Goal: Information Seeking & Learning: Find specific fact

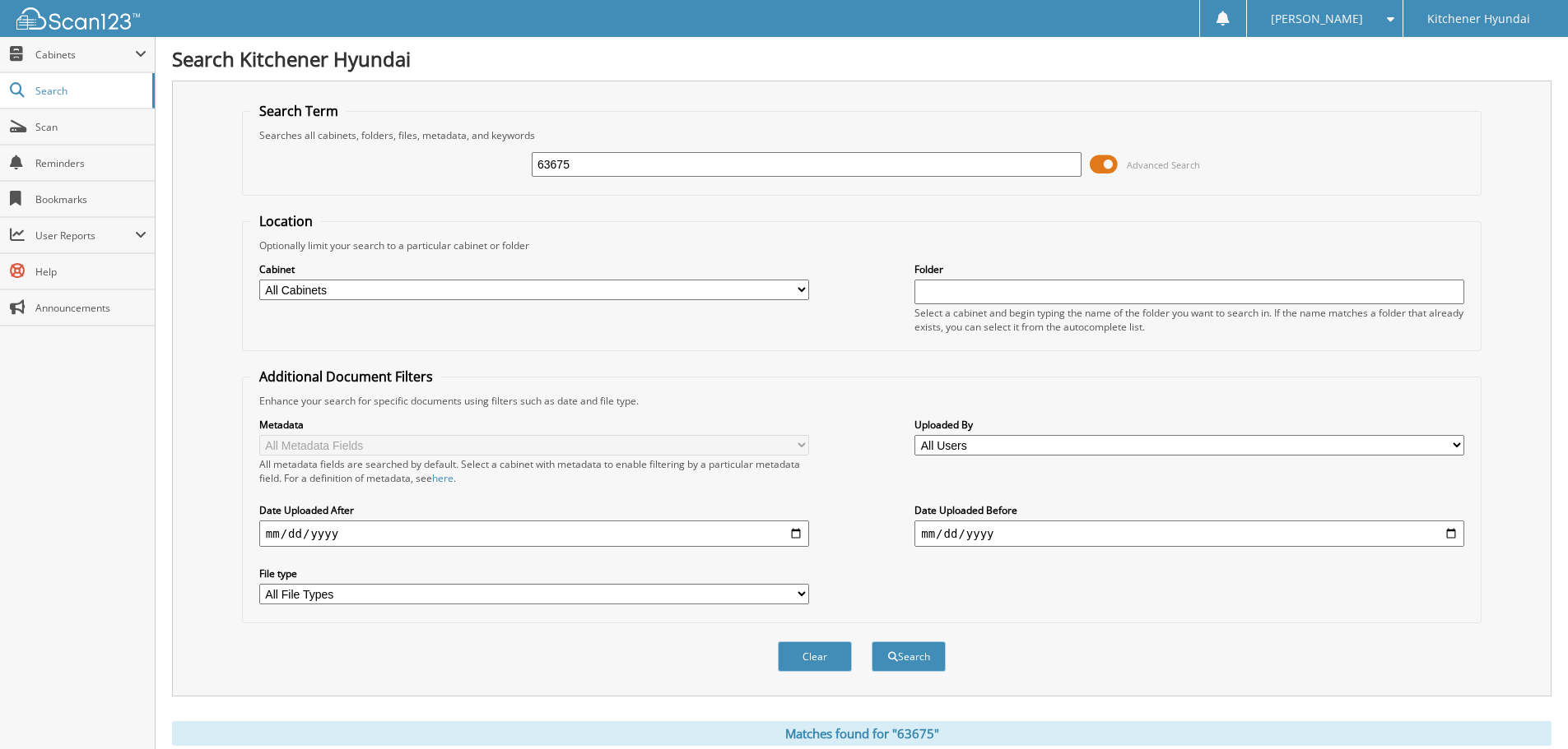
click at [795, 157] on input "63675" at bounding box center [806, 165] width 550 height 25
type input "64920"
click at [909, 656] on button "Search" at bounding box center [909, 657] width 74 height 30
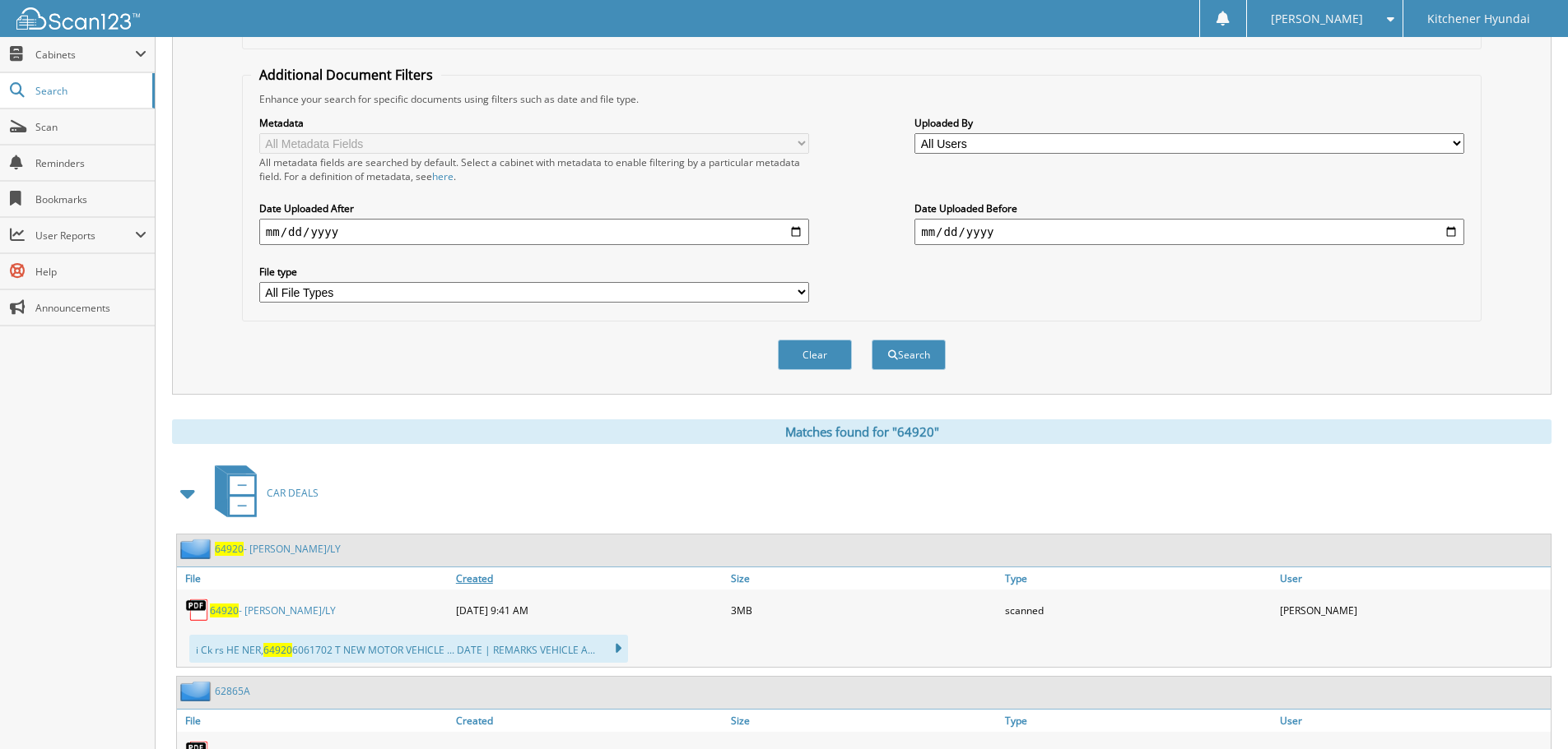
scroll to position [329, 0]
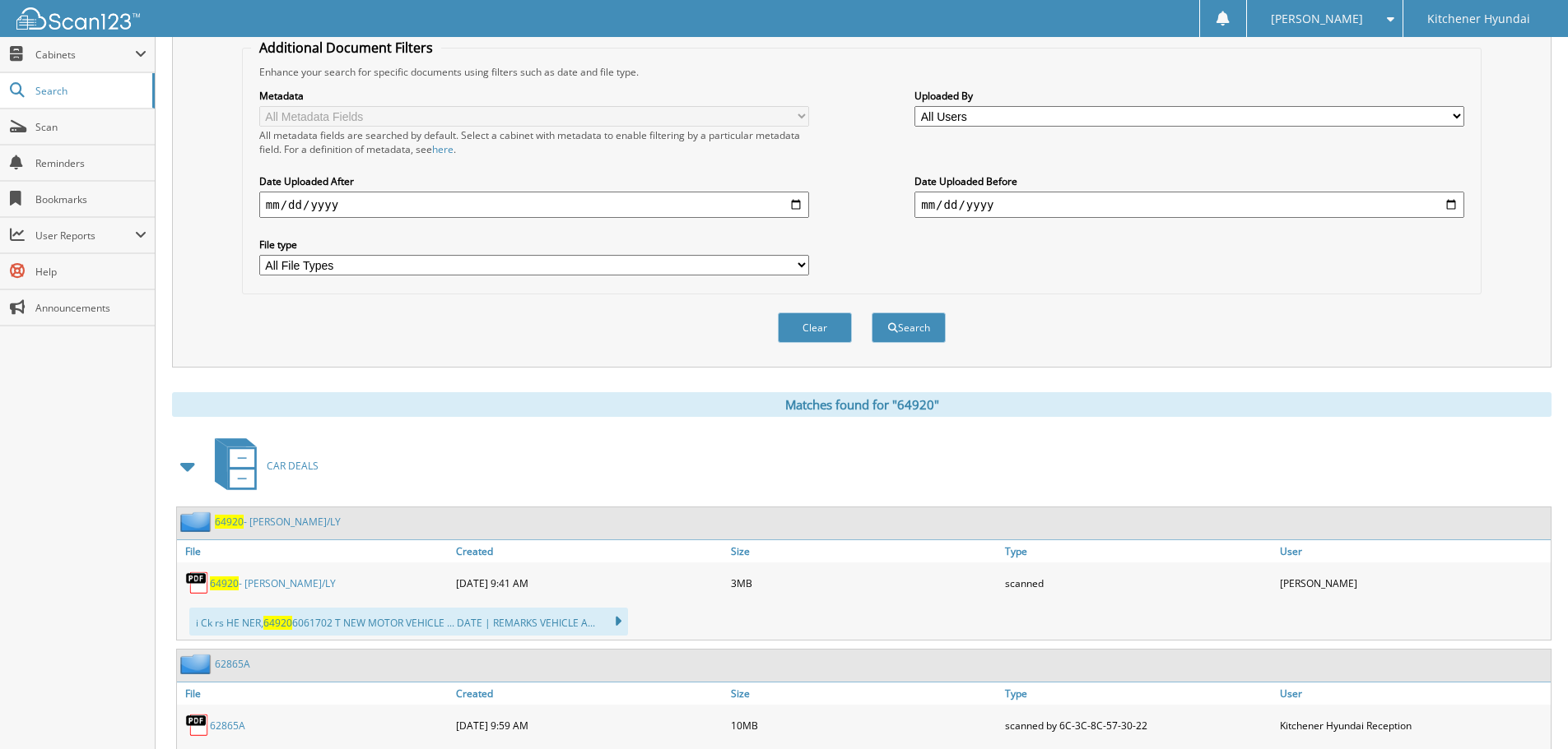
drag, startPoint x: 227, startPoint y: 583, endPoint x: 267, endPoint y: 573, distance: 41.2
click at [227, 583] on span "64920" at bounding box center [224, 583] width 28 height 14
